Goal: Information Seeking & Learning: Find specific page/section

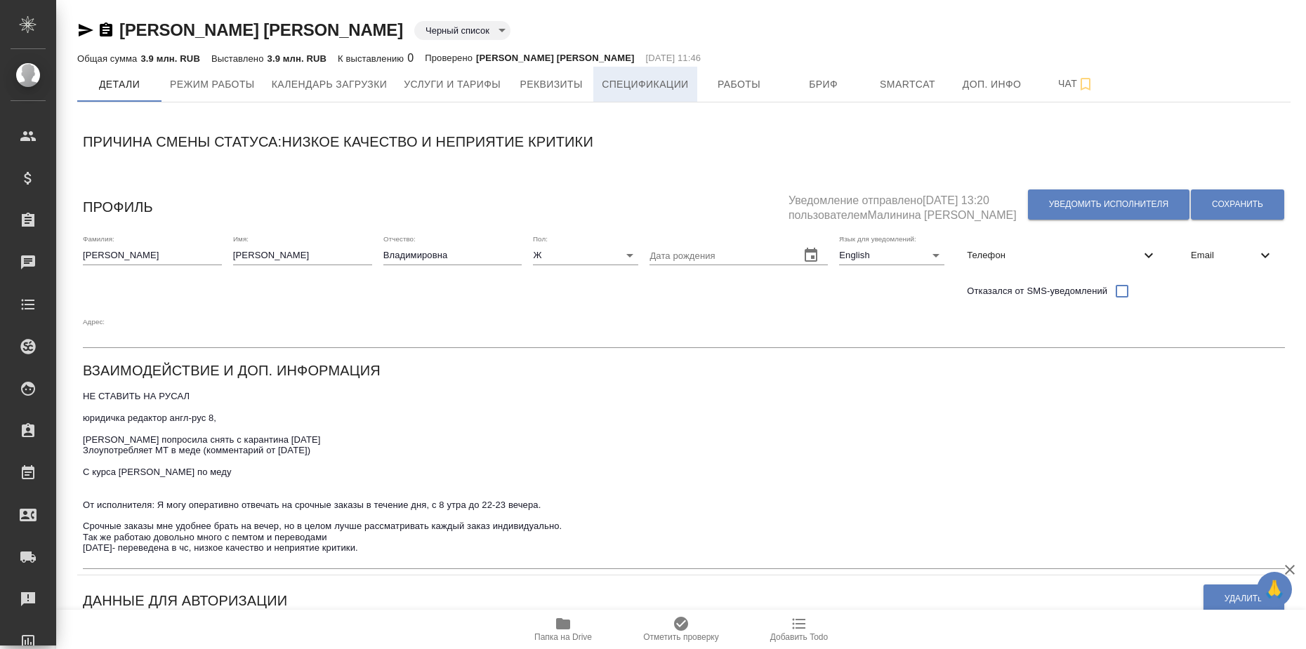
click at [635, 90] on span "Спецификации" at bounding box center [645, 85] width 86 height 18
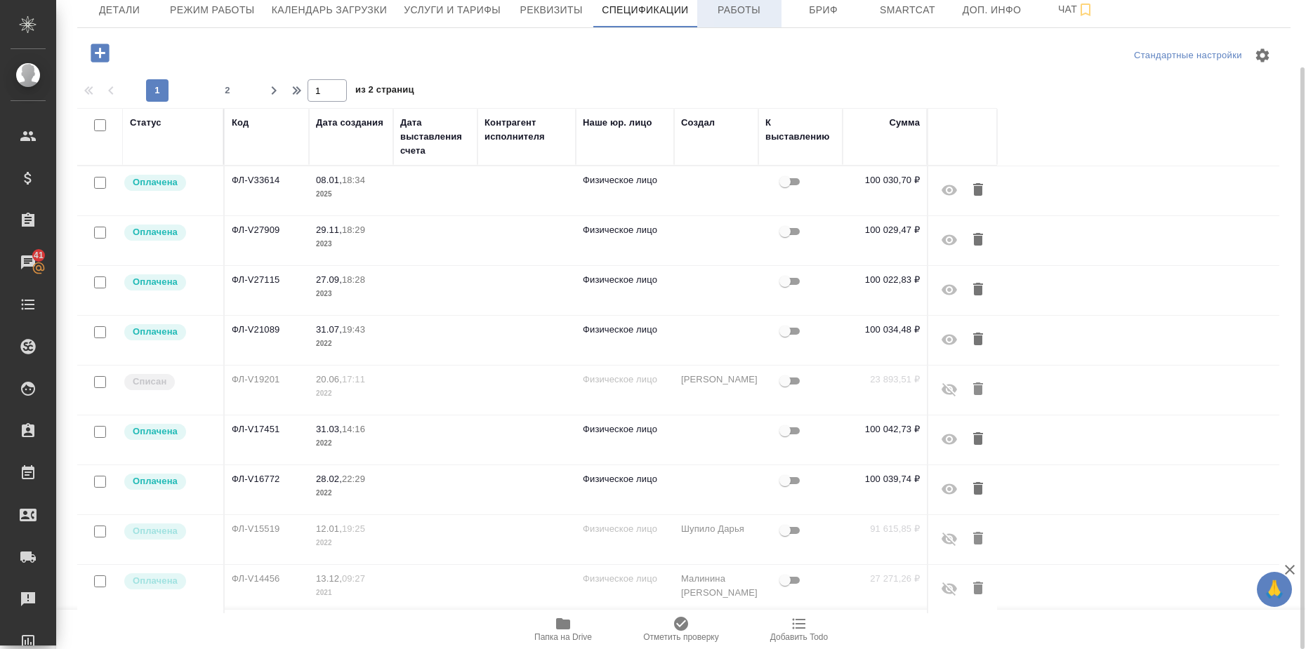
click at [755, 11] on span "Работы" at bounding box center [739, 10] width 67 height 18
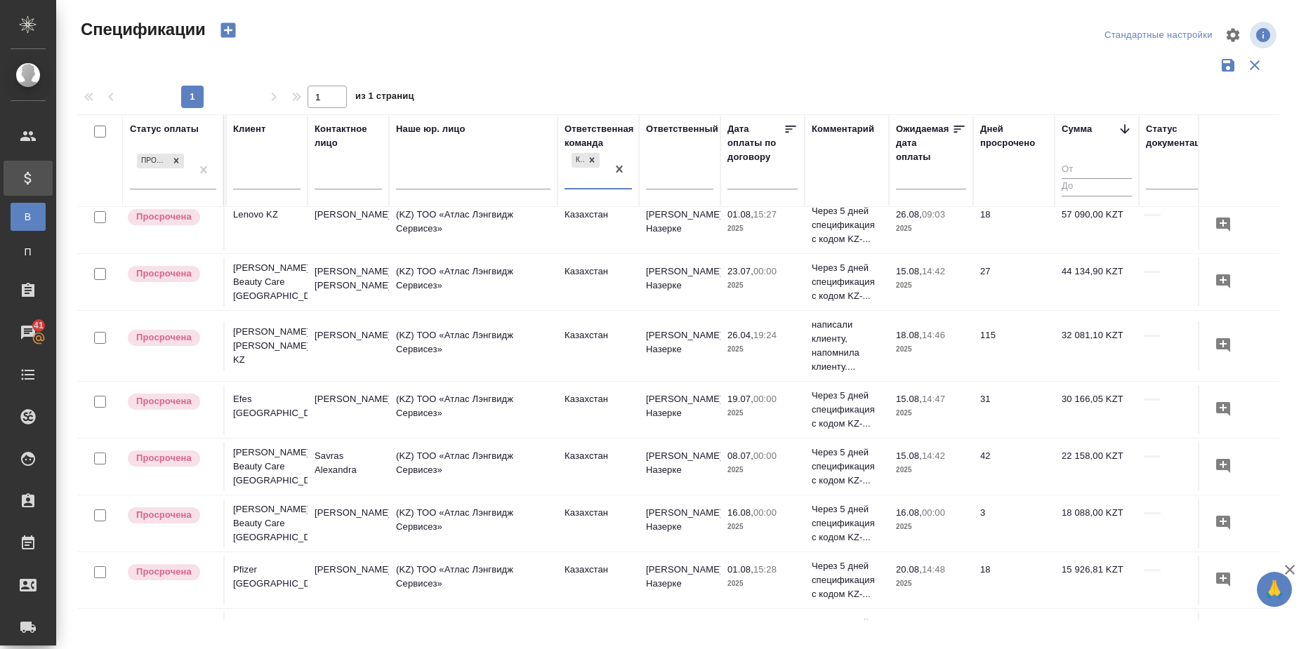
scroll to position [312, 246]
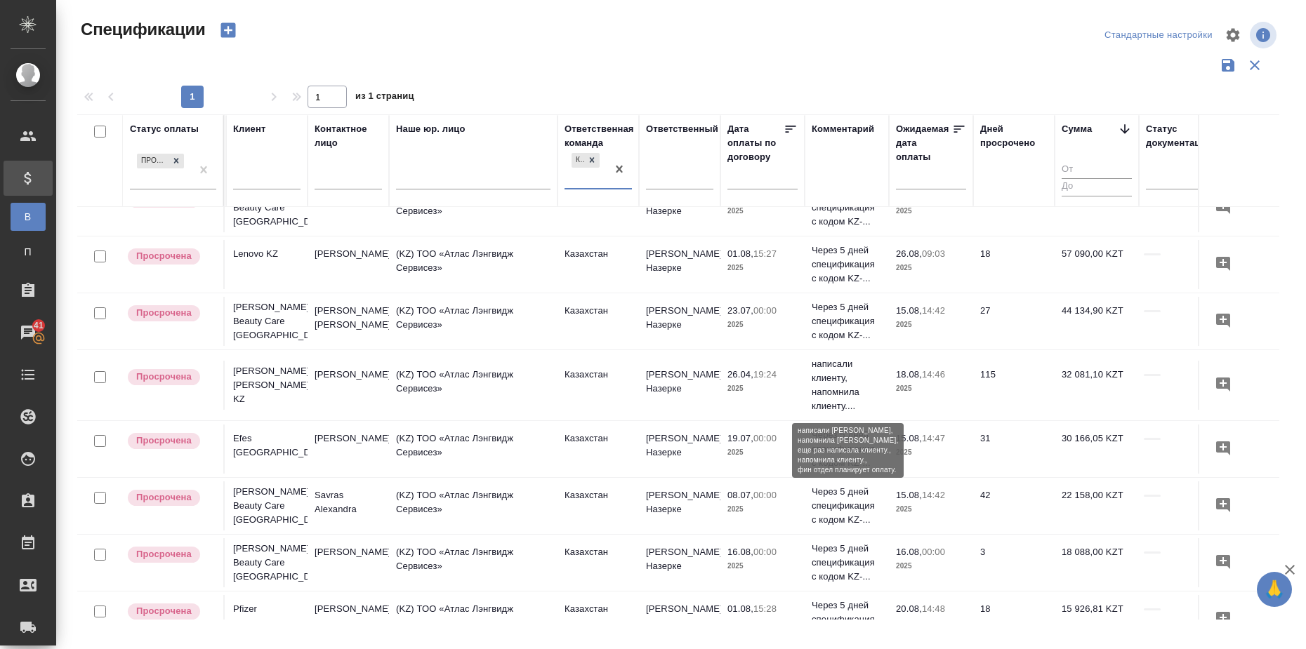
click at [835, 381] on p "написали клиенту, напомнила клиенту...." at bounding box center [847, 385] width 70 height 56
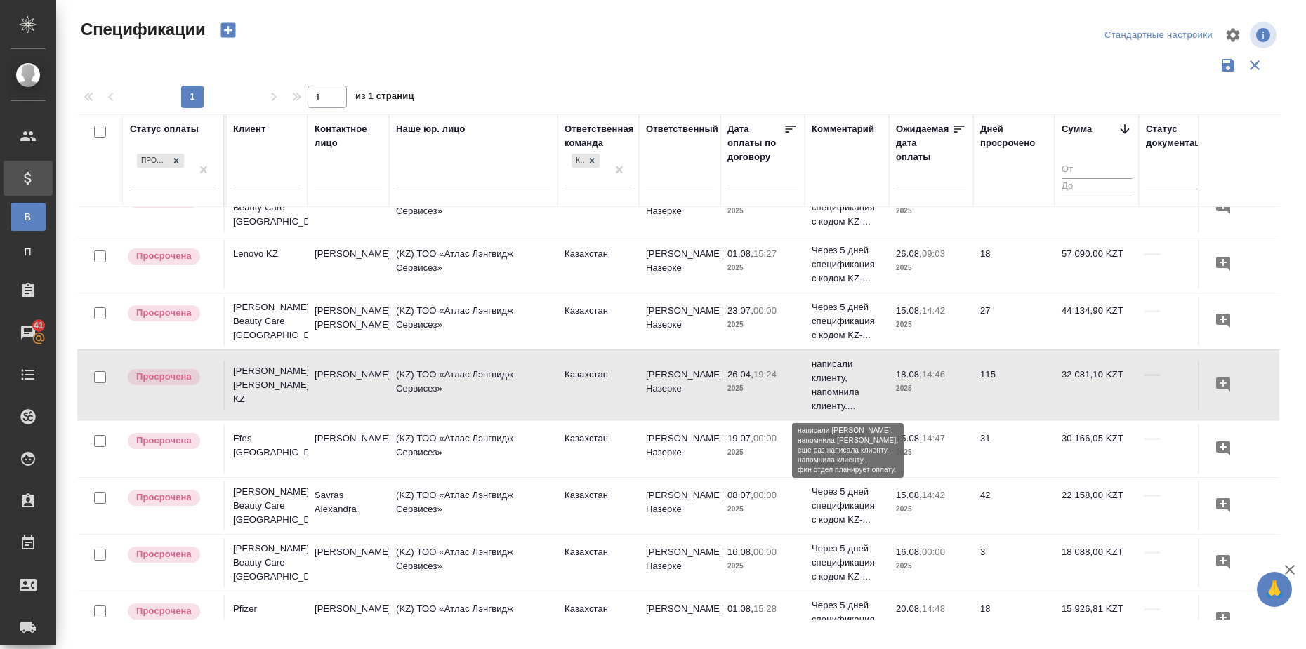
click at [835, 381] on p "написали клиенту, напомнила клиенту...." at bounding box center [847, 385] width 70 height 56
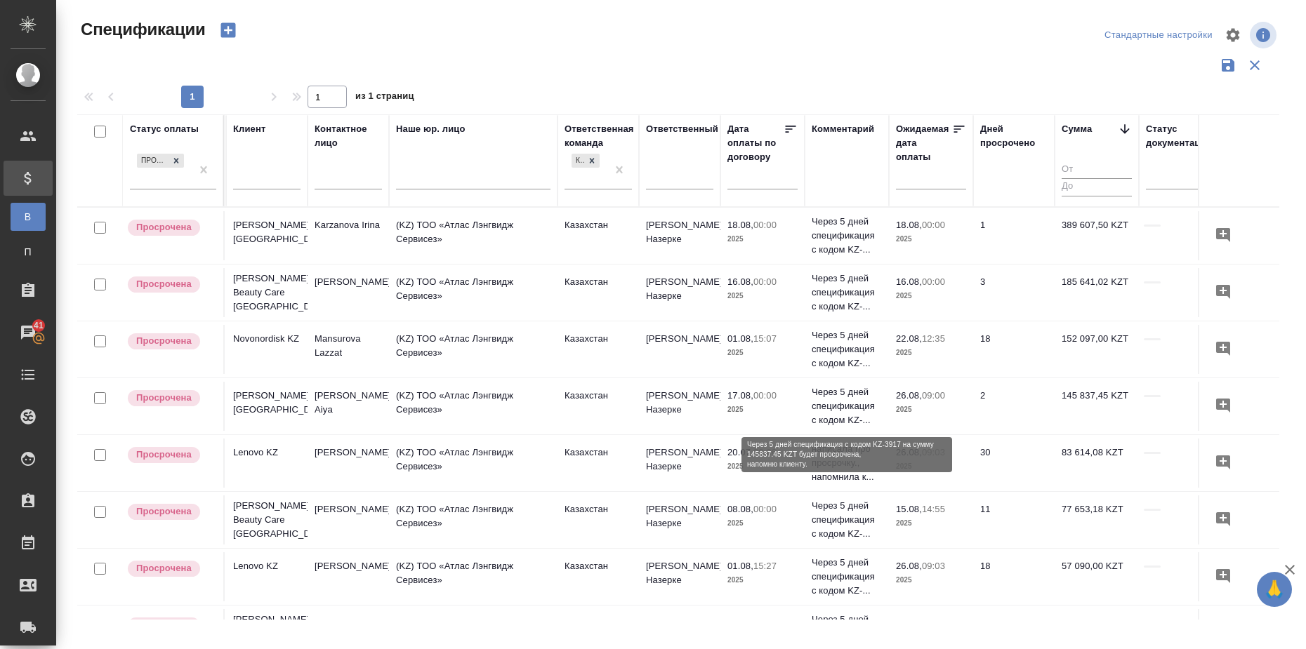
click at [840, 397] on p "Через 5 дней спецификация с кодом KZ-..." at bounding box center [847, 406] width 70 height 42
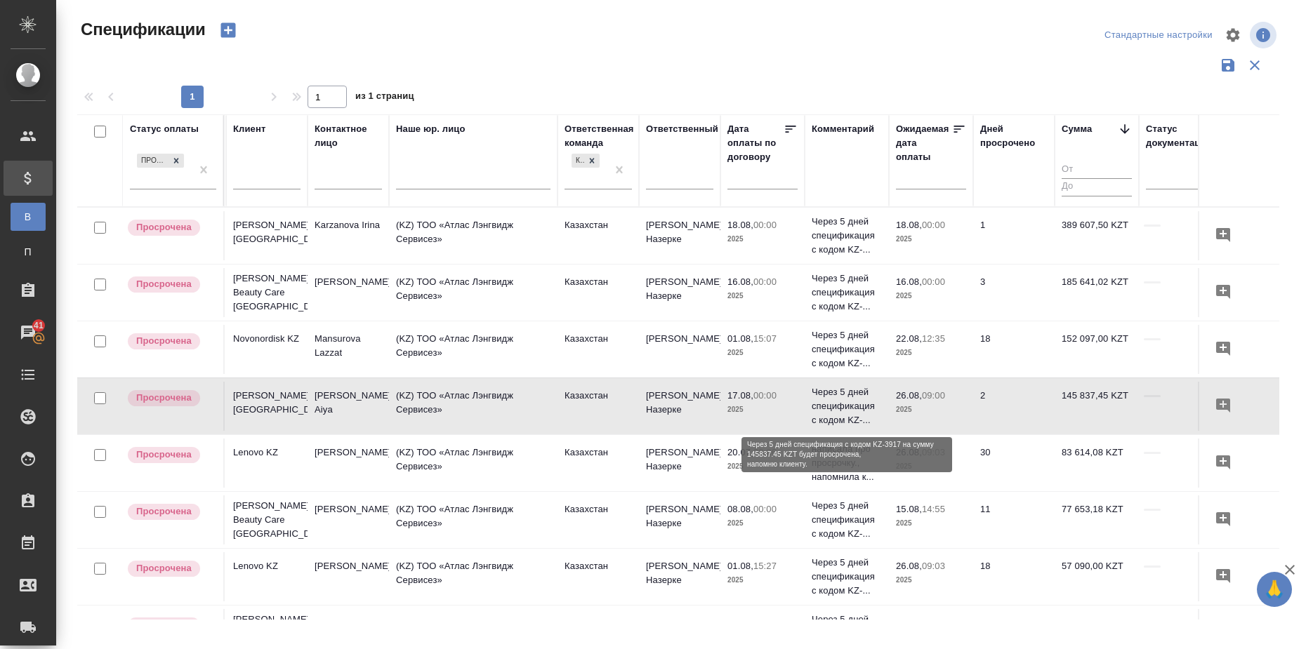
click at [840, 397] on p "Через 5 дней спецификация с кодом KZ-..." at bounding box center [847, 406] width 70 height 42
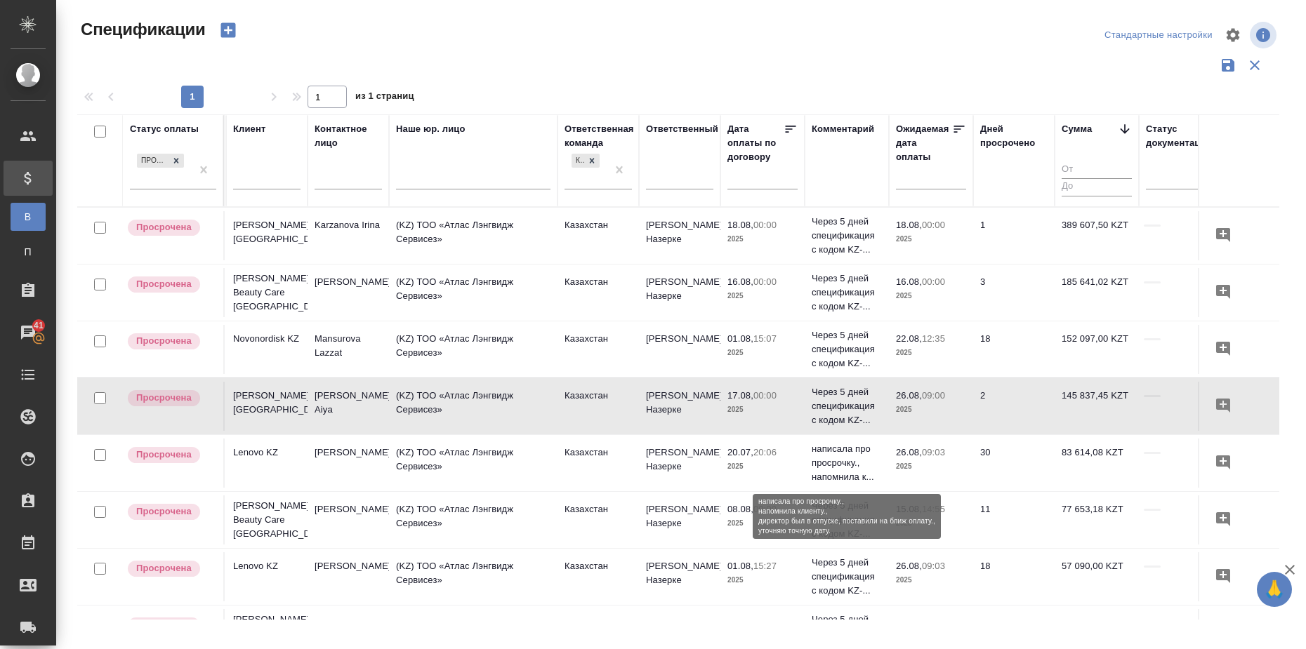
click at [837, 462] on p "написала про просрочку., напомнила к..." at bounding box center [847, 463] width 70 height 42
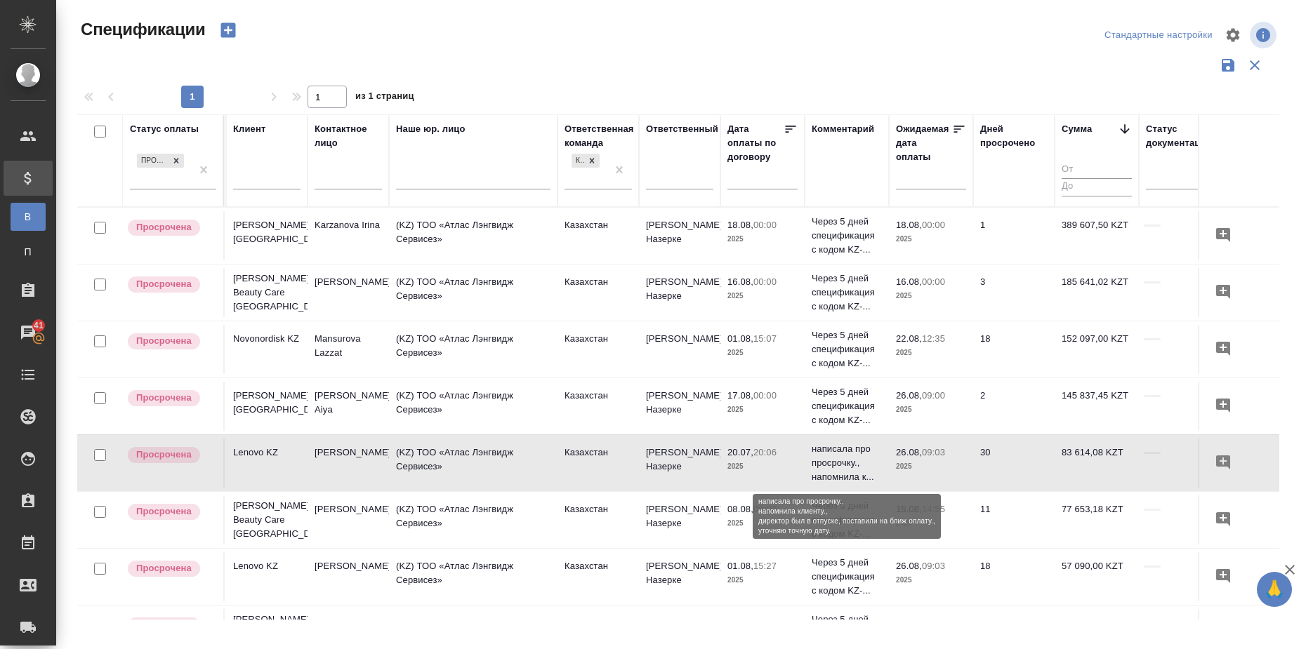
click at [837, 462] on p "написала про просрочку., напомнила к..." at bounding box center [847, 463] width 70 height 42
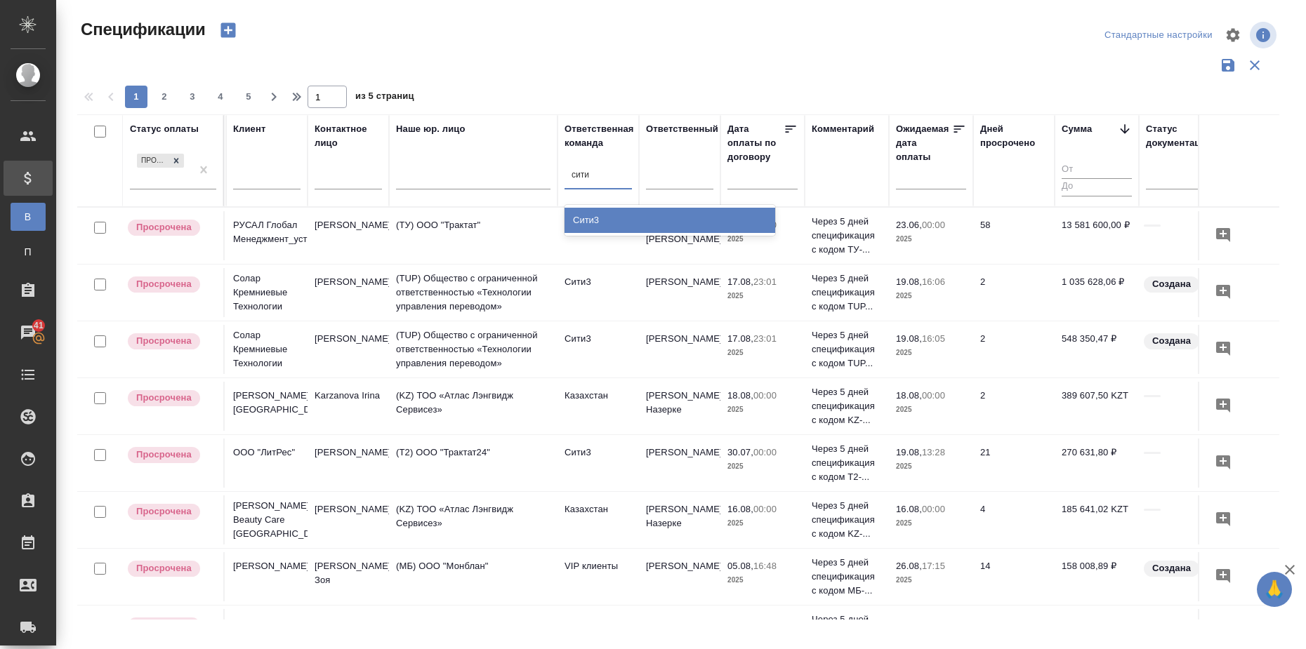
type input "сити3"
click at [608, 225] on div "Сити3" at bounding box center [669, 220] width 211 height 25
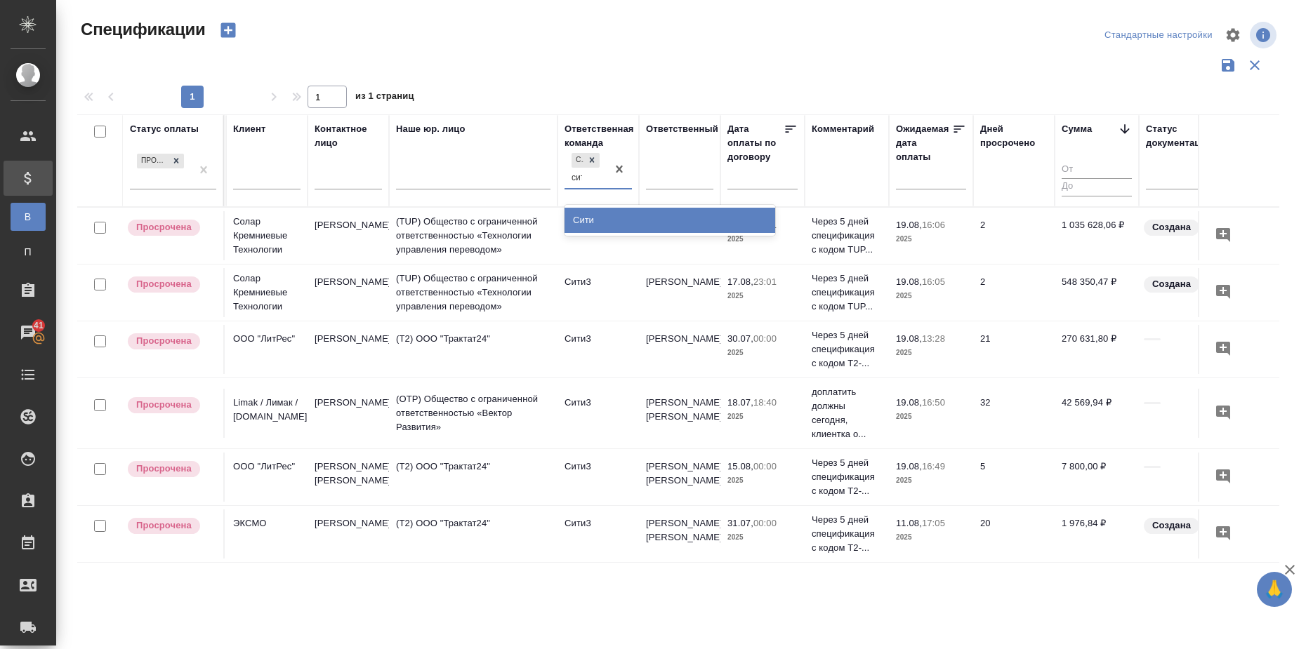
type input "сити"
click at [630, 215] on div "Сити" at bounding box center [669, 220] width 211 height 25
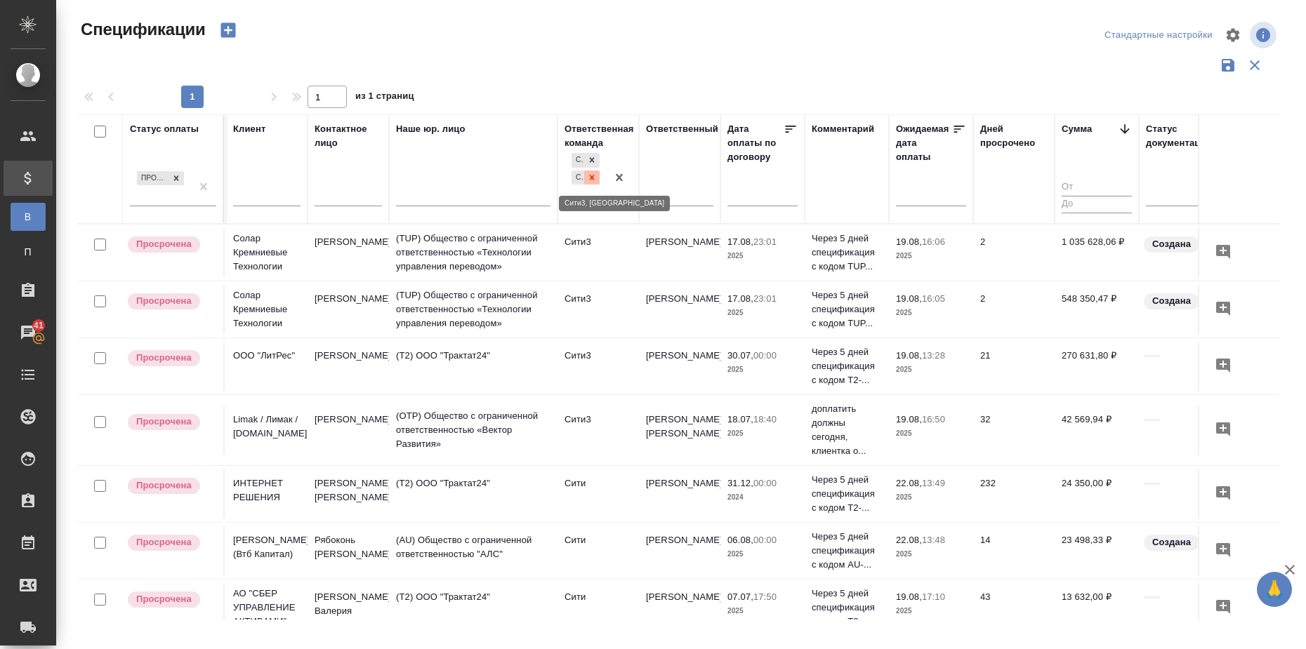
click at [594, 176] on icon at bounding box center [592, 178] width 10 height 10
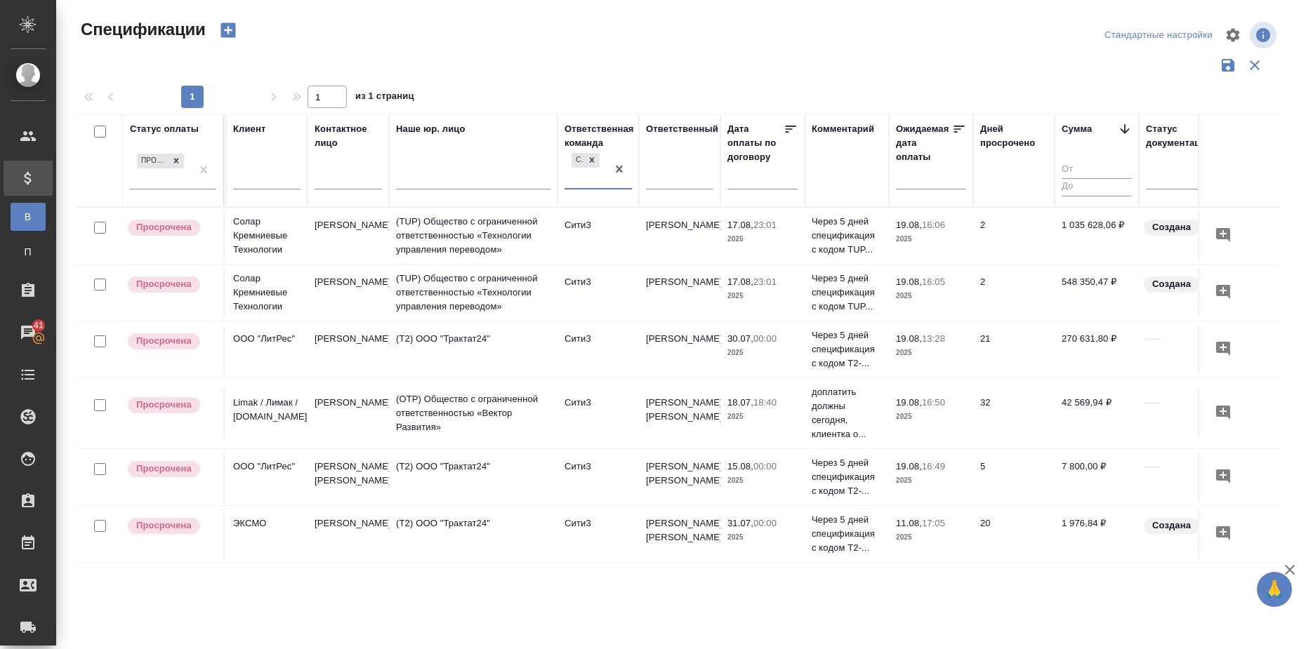
click at [595, 567] on div "Статус оплаты Просрочена Номер акта Номер счета Дата создания Клиент Контактное…" at bounding box center [678, 366] width 1202 height 505
click at [592, 158] on icon at bounding box center [592, 160] width 10 height 10
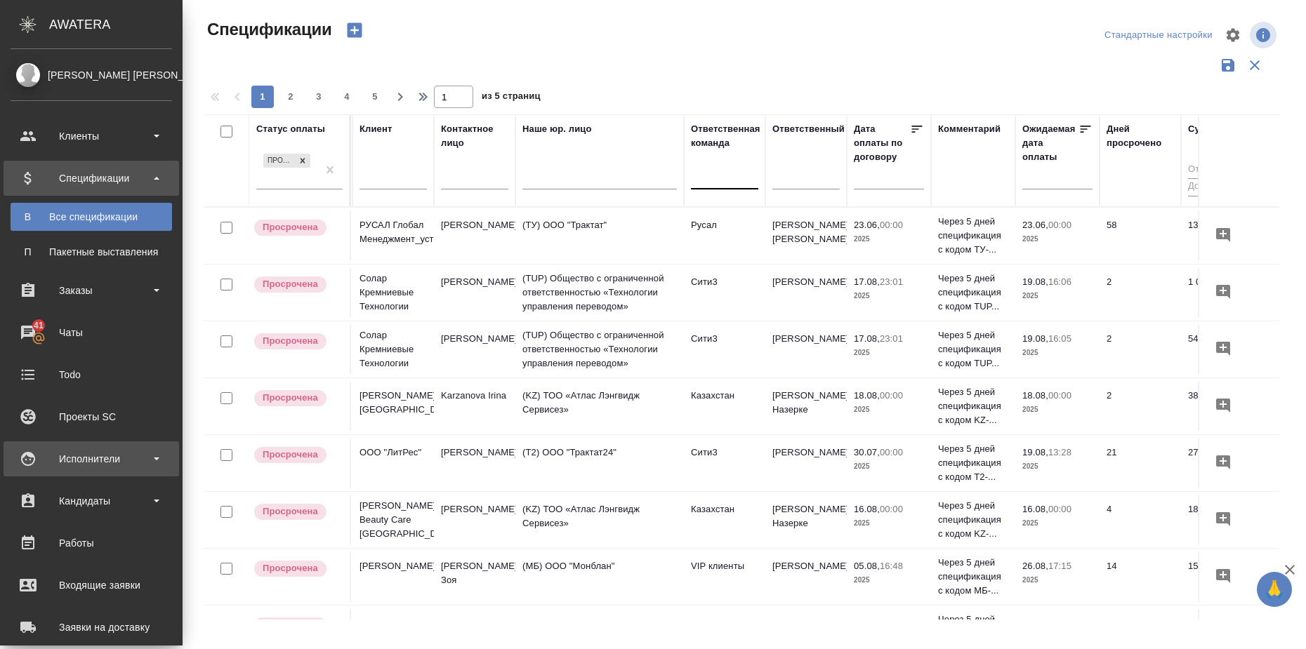
click at [150, 456] on div "Исполнители" at bounding box center [91, 459] width 161 height 21
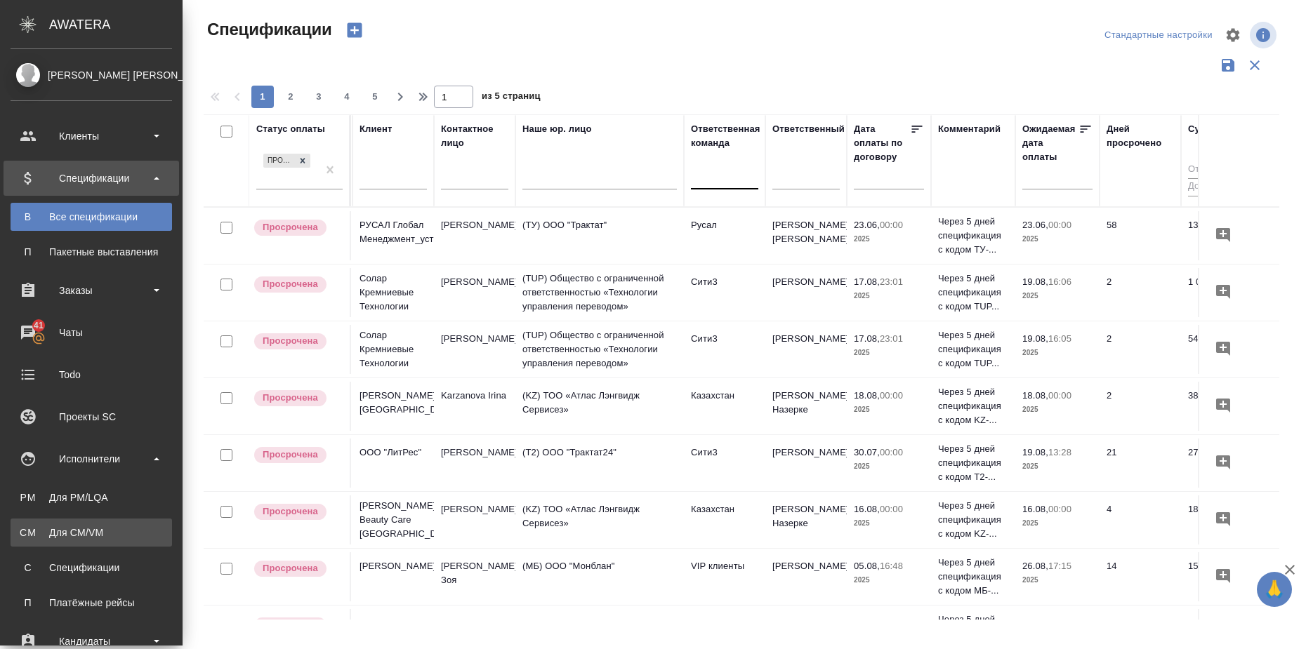
click at [130, 530] on div "Для CM/VM" at bounding box center [91, 533] width 147 height 14
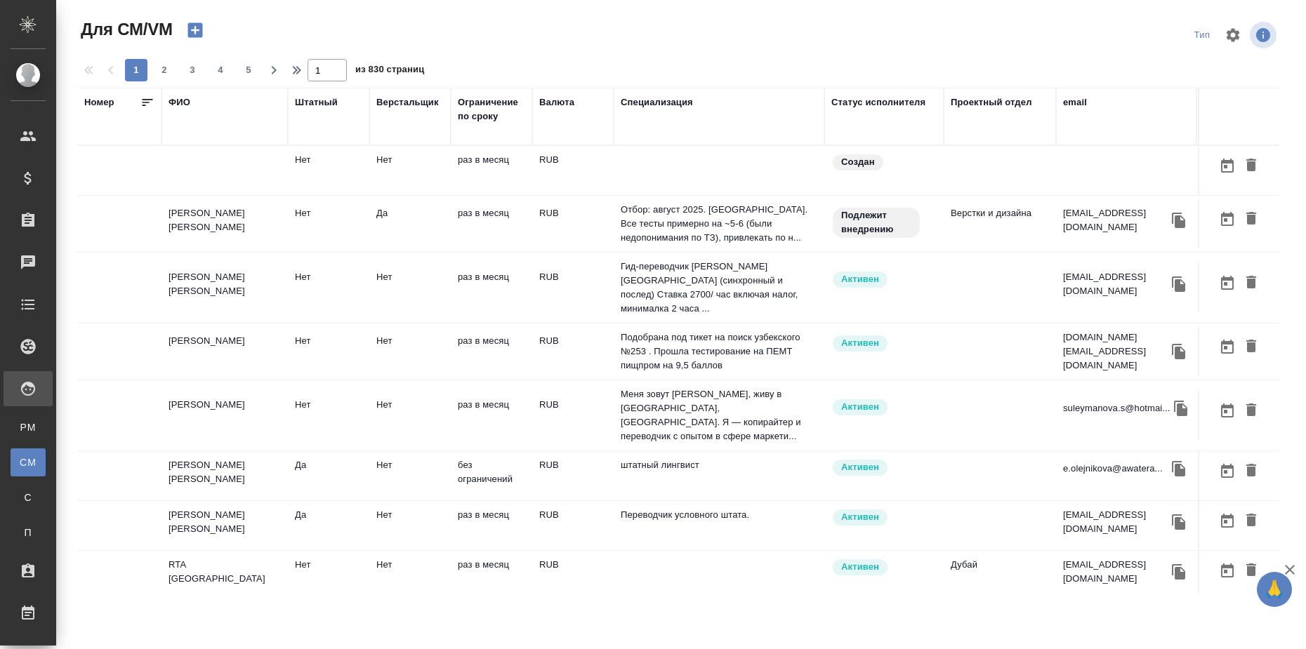
click at [170, 103] on div "ФИО" at bounding box center [179, 102] width 22 height 14
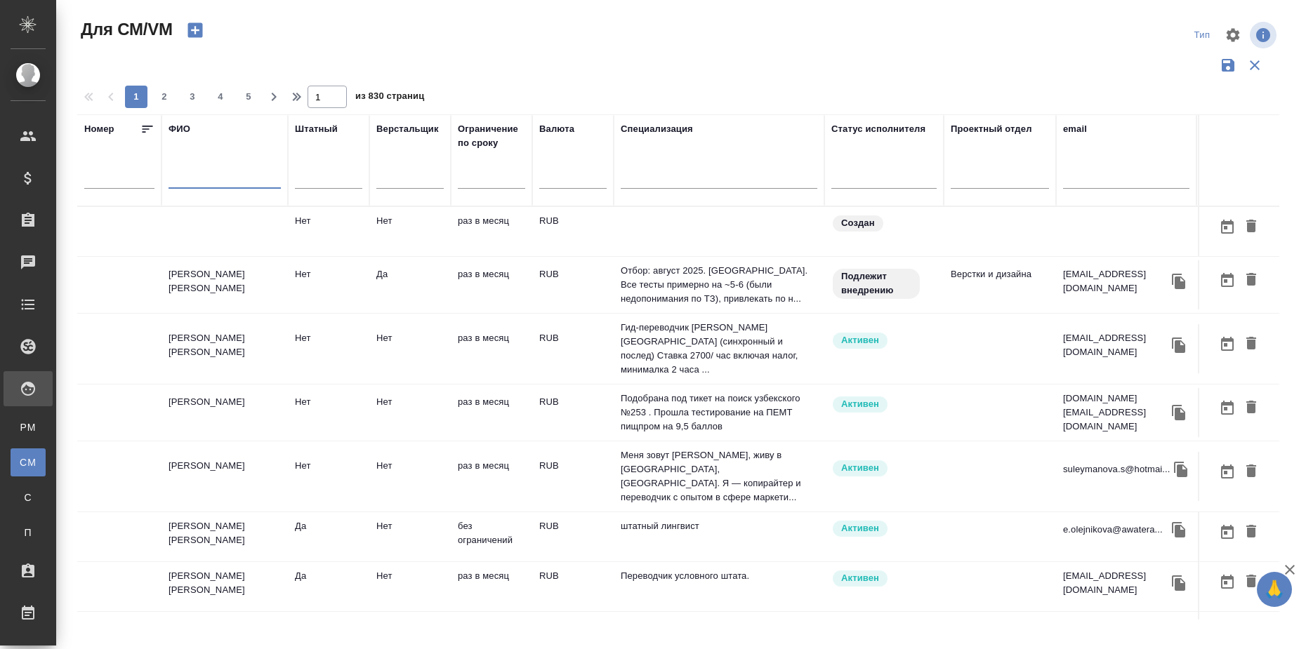
click at [188, 183] on input "text" at bounding box center [224, 180] width 112 height 18
type input "портнова"
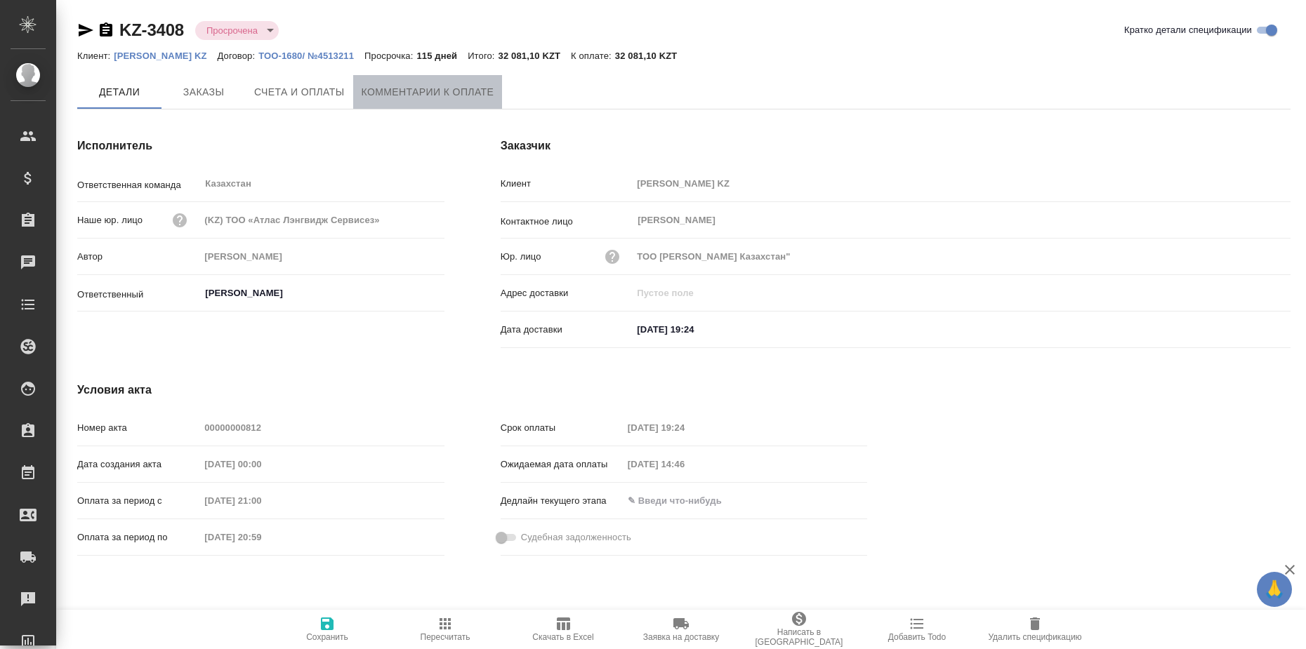
click at [435, 101] on button "Комментарии к оплате" at bounding box center [428, 92] width 150 height 34
click at [423, 98] on span "Комментарии к оплате" at bounding box center [428, 93] width 133 height 18
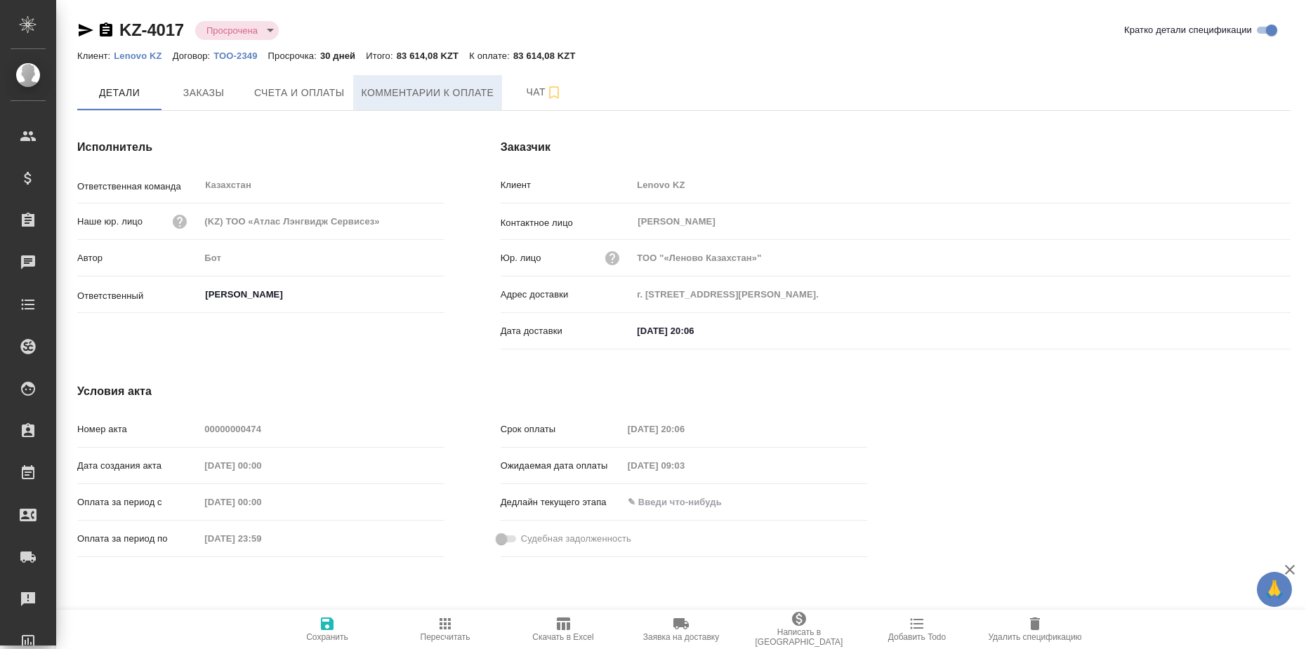
click at [439, 95] on span "Комментарии к оплате" at bounding box center [428, 93] width 133 height 18
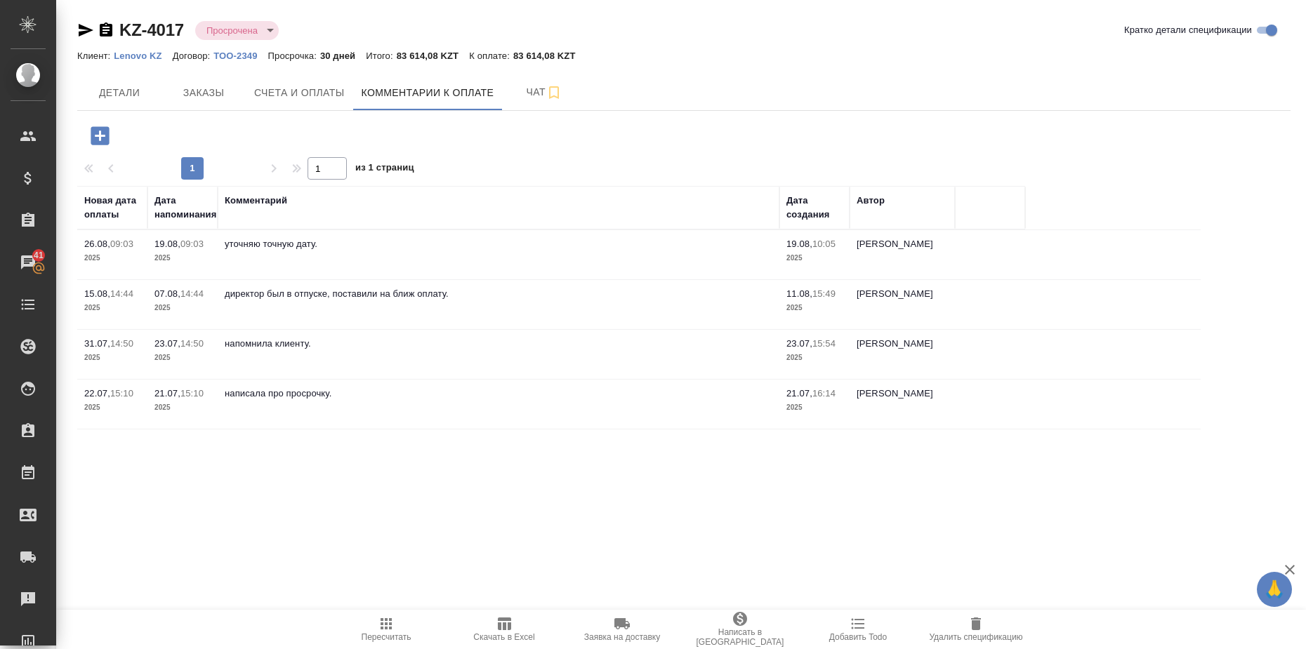
click at [1022, 138] on div "1 1 из 1 страниц Новая дата оплаты Дата напоминания Комментарий Дата создания А…" at bounding box center [683, 270] width 1213 height 319
